Goal: Check status

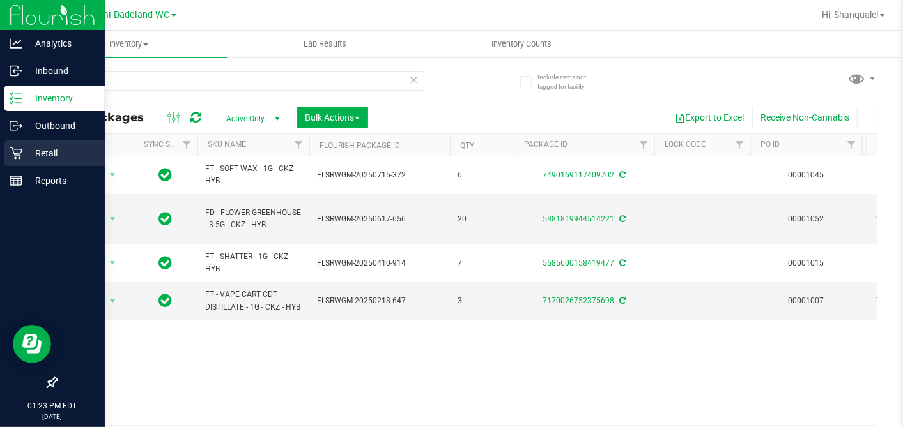
click at [26, 155] on p "Retail" at bounding box center [60, 153] width 77 height 15
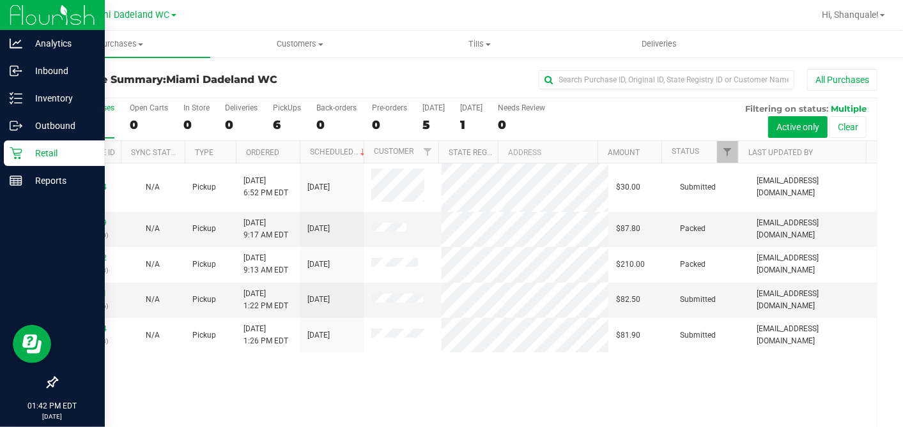
click at [51, 151] on p "Retail" at bounding box center [60, 153] width 77 height 15
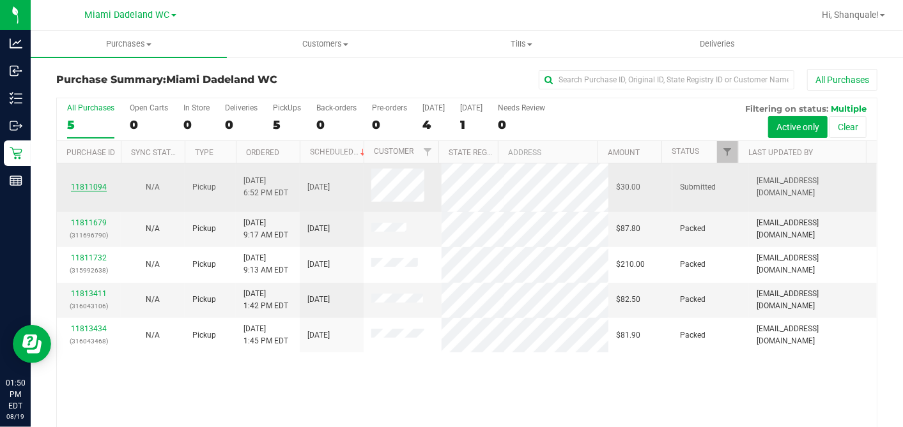
click at [94, 184] on link "11811094" at bounding box center [89, 187] width 36 height 9
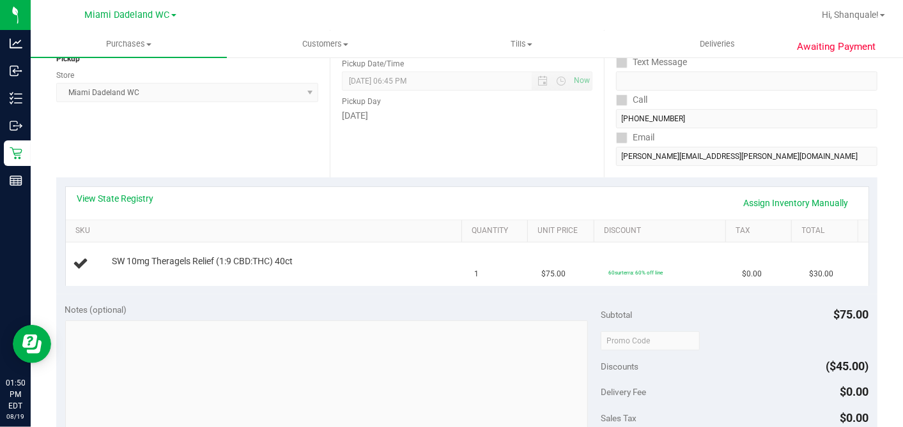
scroll to position [168, 0]
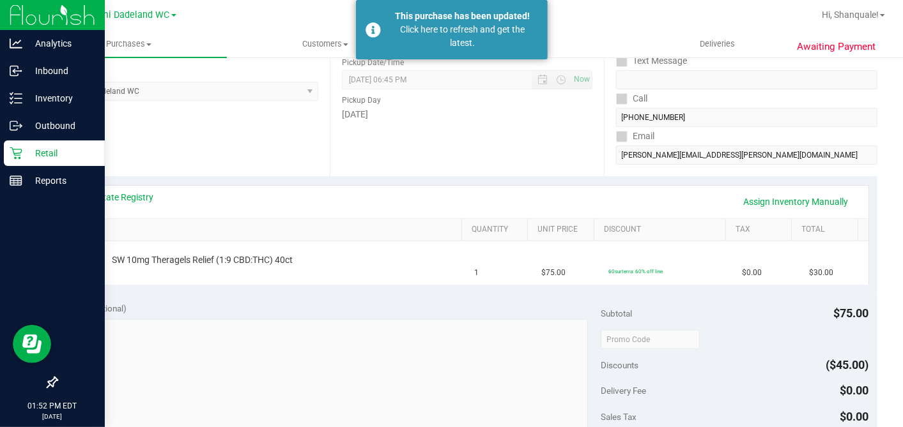
click at [27, 162] on div "Retail" at bounding box center [54, 154] width 101 height 26
